Goal: Task Accomplishment & Management: Use online tool/utility

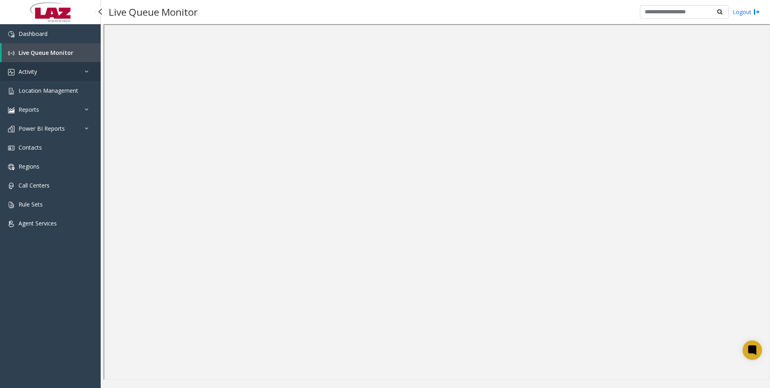
click at [66, 68] on link "Activity" at bounding box center [50, 71] width 101 height 19
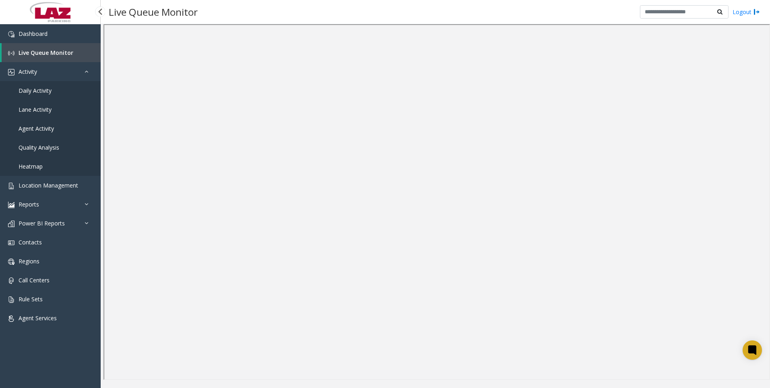
click at [45, 124] on link "Agent Activity" at bounding box center [50, 128] width 101 height 19
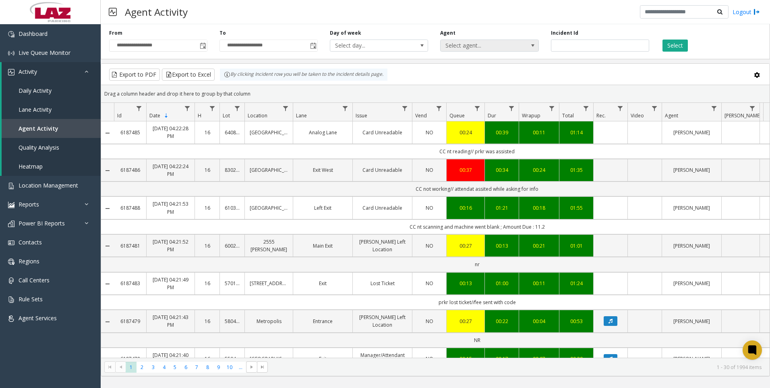
click at [530, 46] on span at bounding box center [533, 45] width 6 height 6
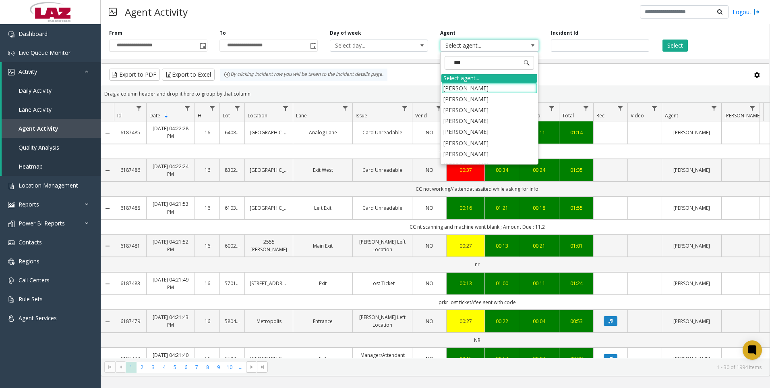
type input "***"
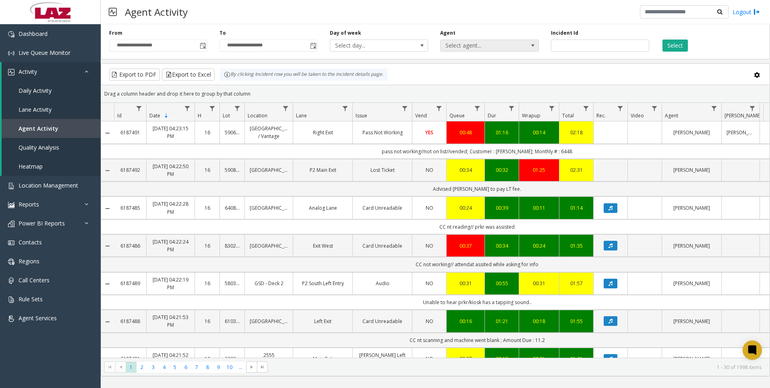
click at [489, 46] on span "Select agent..." at bounding box center [480, 45] width 78 height 11
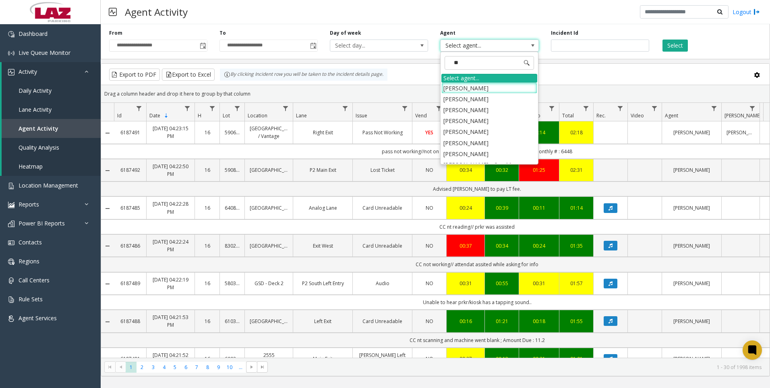
type input "***"
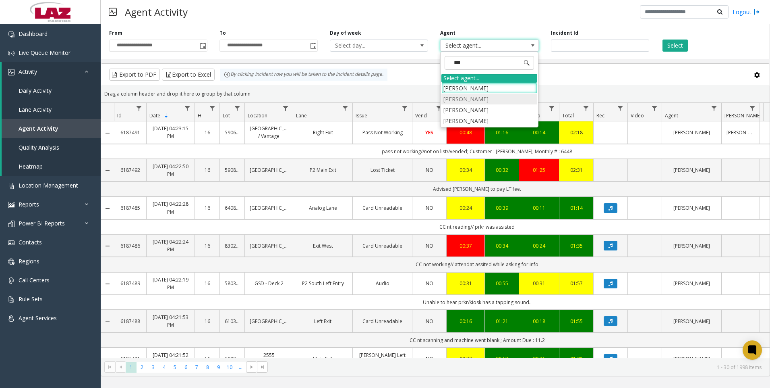
click at [485, 99] on li "[PERSON_NAME]" at bounding box center [490, 98] width 96 height 11
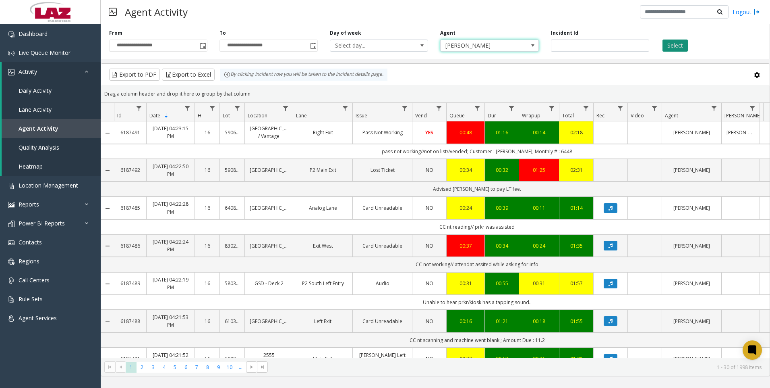
click at [678, 43] on button "Select" at bounding box center [675, 45] width 25 height 12
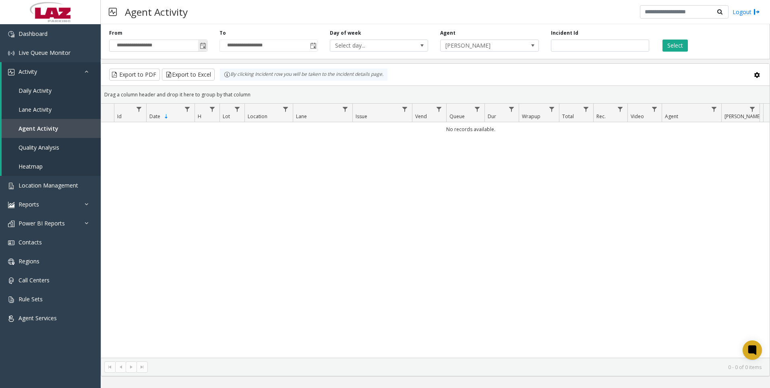
click at [204, 50] on span "Toggle popup" at bounding box center [202, 45] width 9 height 13
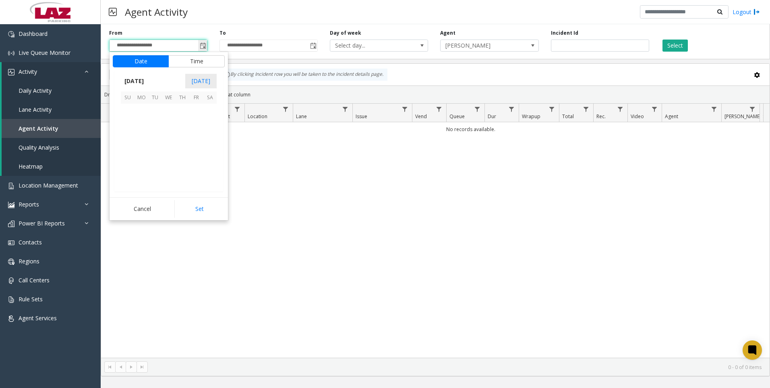
scroll to position [144598, 0]
click at [144, 116] on span "1" at bounding box center [142, 111] width 14 height 14
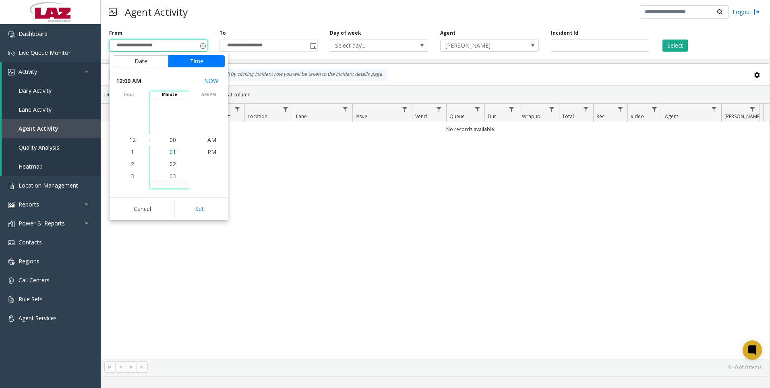
click at [174, 148] on li "01" at bounding box center [173, 152] width 28 height 12
click at [199, 211] on button "Set" at bounding box center [199, 209] width 51 height 18
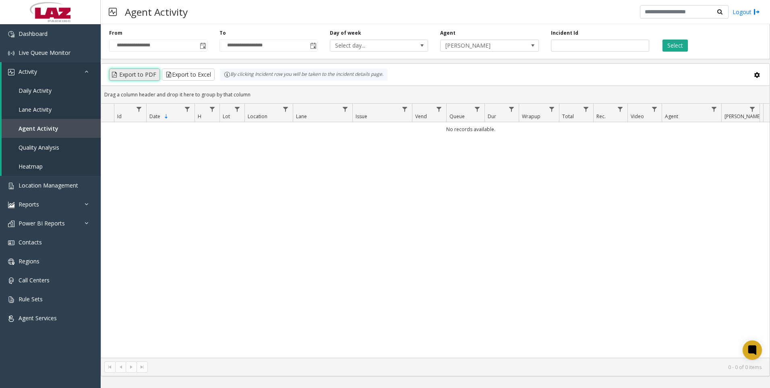
click at [157, 75] on button "Export to PDF" at bounding box center [134, 74] width 51 height 12
click at [203, 46] on span "Toggle popup" at bounding box center [203, 46] width 6 height 6
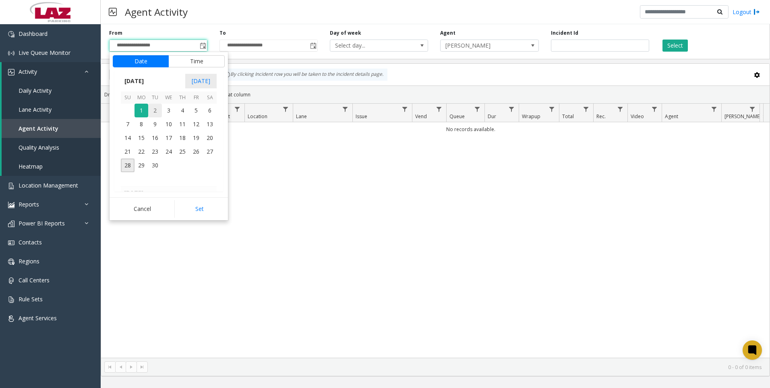
click at [159, 112] on span "2" at bounding box center [155, 111] width 14 height 14
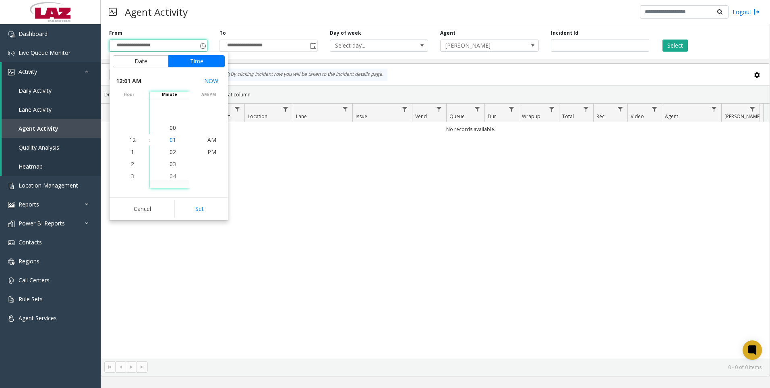
click at [170, 139] on span "01" at bounding box center [173, 140] width 6 height 8
click at [207, 141] on span "AM" at bounding box center [211, 140] width 9 height 8
click at [203, 214] on button "Set" at bounding box center [199, 209] width 51 height 18
type input "**********"
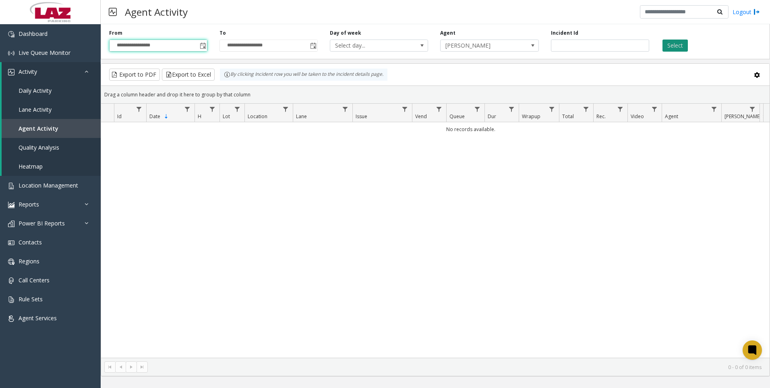
click at [674, 46] on button "Select" at bounding box center [675, 45] width 25 height 12
click at [48, 50] on span "Live Queue Monitor" at bounding box center [45, 53] width 52 height 8
